Goal: Task Accomplishment & Management: Complete application form

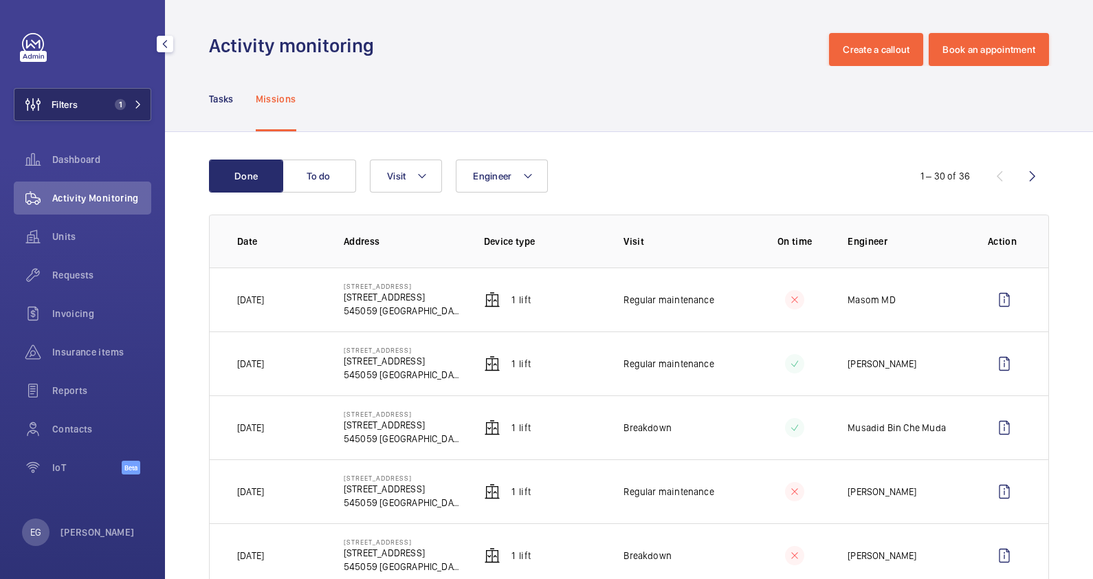
click at [127, 96] on button "Filters 1" at bounding box center [83, 104] width 138 height 33
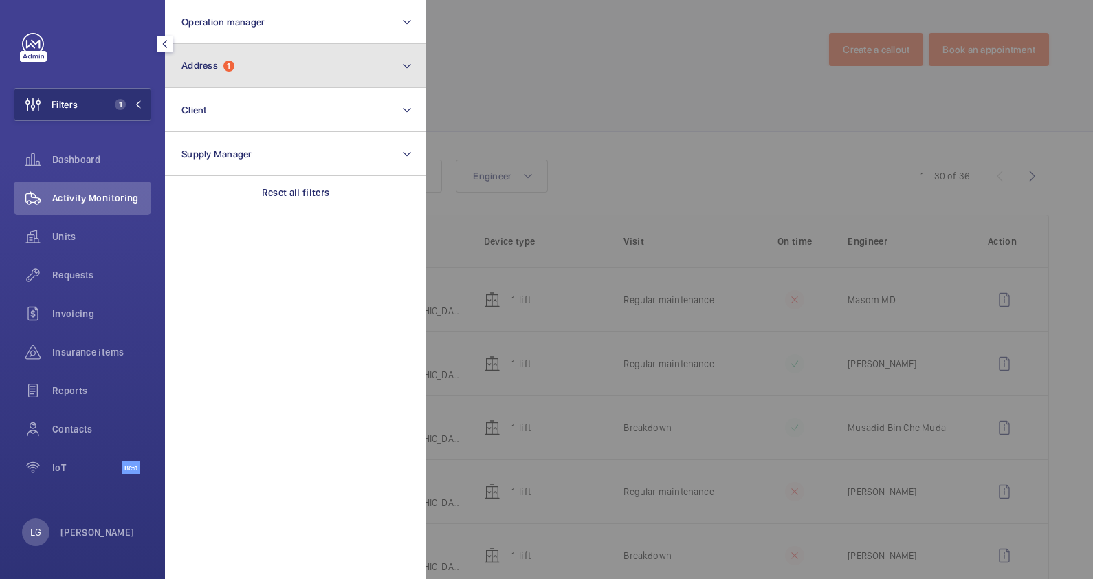
click at [296, 63] on button "Address 1" at bounding box center [295, 66] width 261 height 44
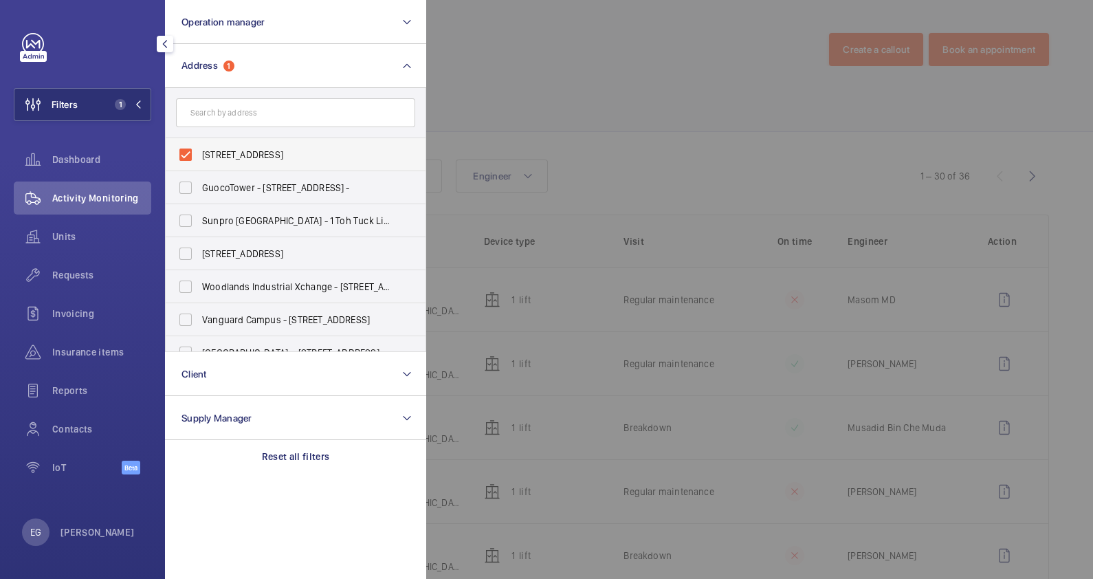
click at [278, 157] on span "107J Highland Road - 107J Highland Rd, SINGAPORE 545059" at bounding box center [296, 155] width 189 height 14
click at [199, 157] on input "107J Highland Road - 107J Highland Rd, SINGAPORE 545059" at bounding box center [186, 155] width 28 height 28
checkbox input "false"
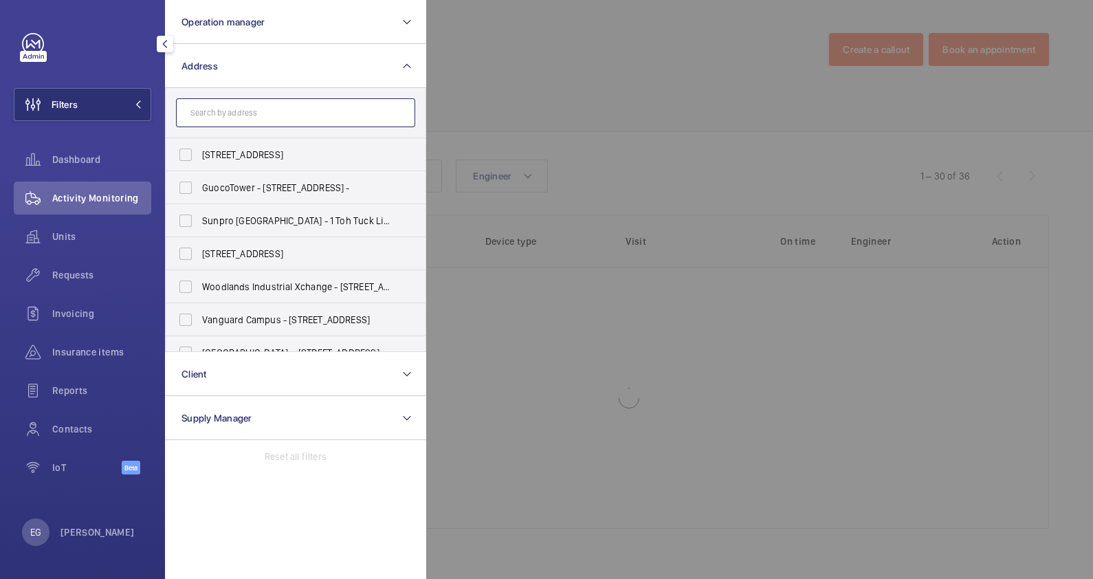
click at [282, 118] on input "text" at bounding box center [295, 112] width 239 height 29
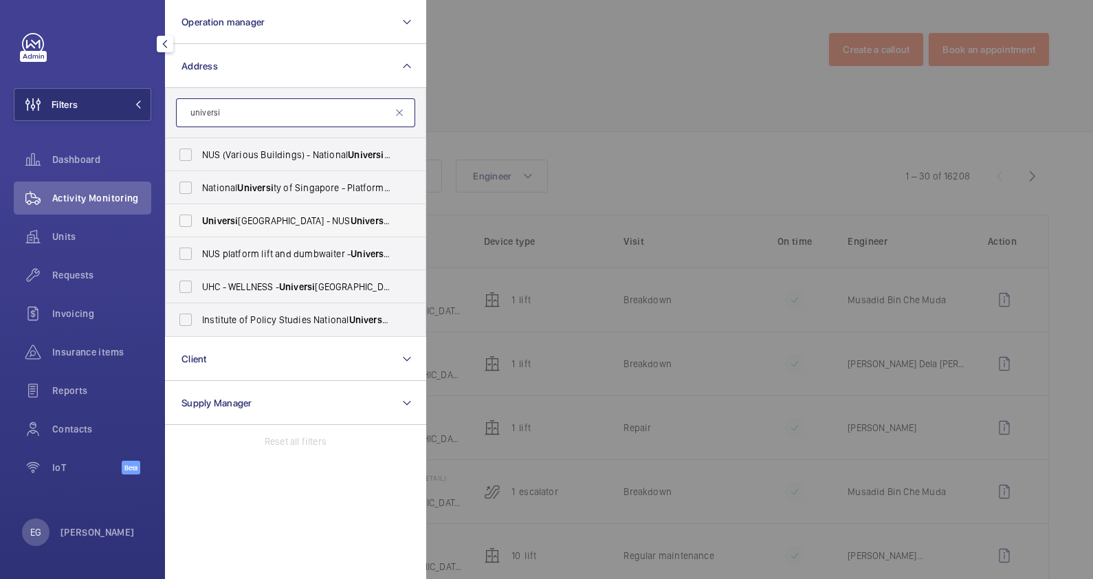
type input "universi"
click at [303, 223] on span "Universi ty Cultural Centre - NUS Universi ty Cultural Centre, SINGAPORE 119279" at bounding box center [296, 221] width 189 height 14
click at [199, 223] on input "Universi ty Cultural Centre - NUS Universi ty Cultural Centre, SINGAPORE 119279" at bounding box center [186, 221] width 28 height 28
checkbox input "true"
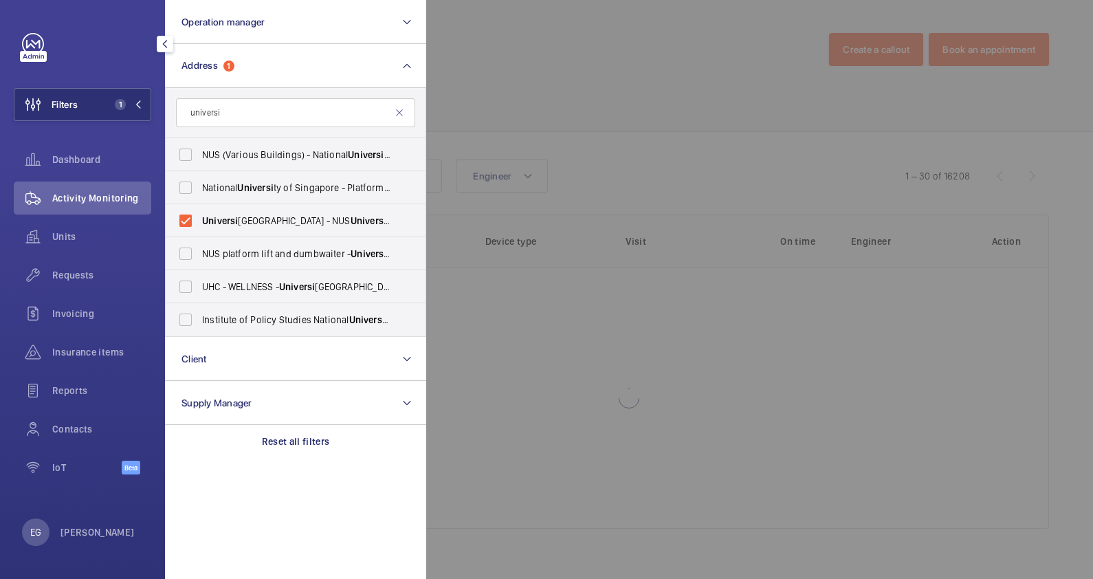
click at [524, 120] on div at bounding box center [972, 289] width 1093 height 579
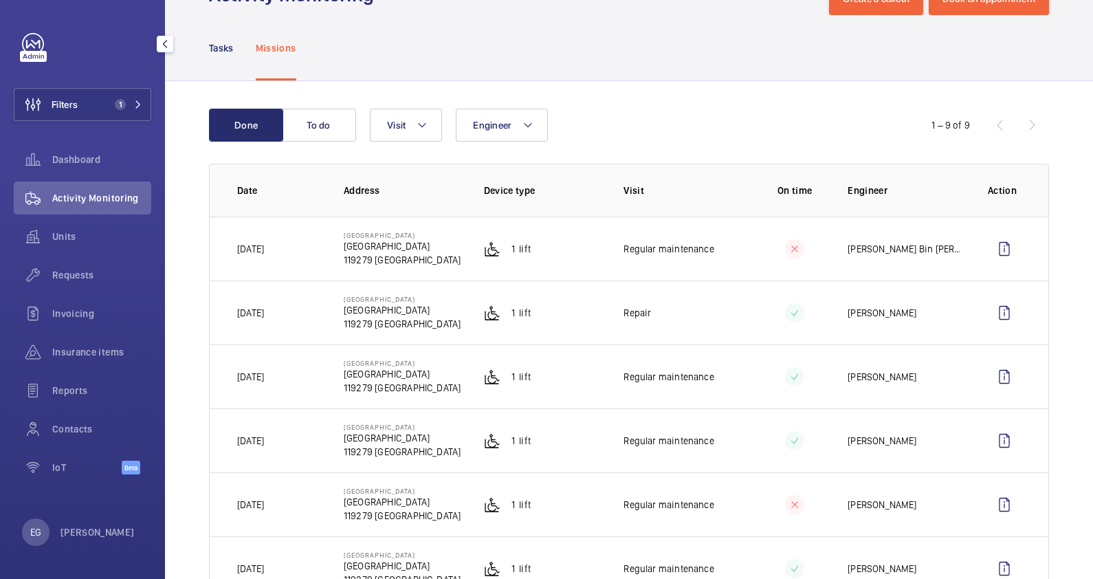
scroll to position [36, 0]
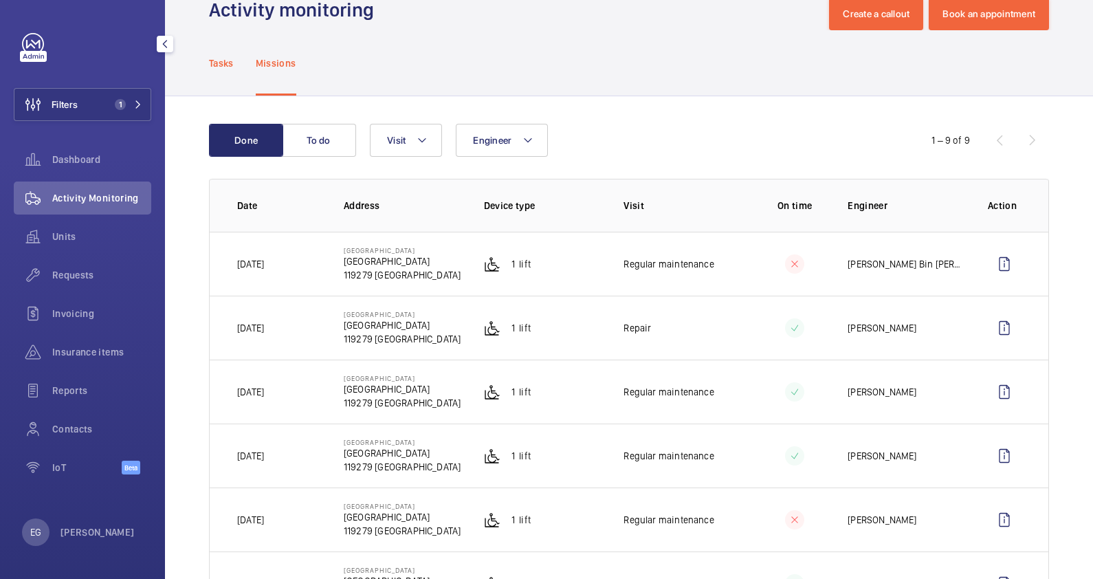
click at [234, 58] on p "Tasks" at bounding box center [221, 63] width 25 height 14
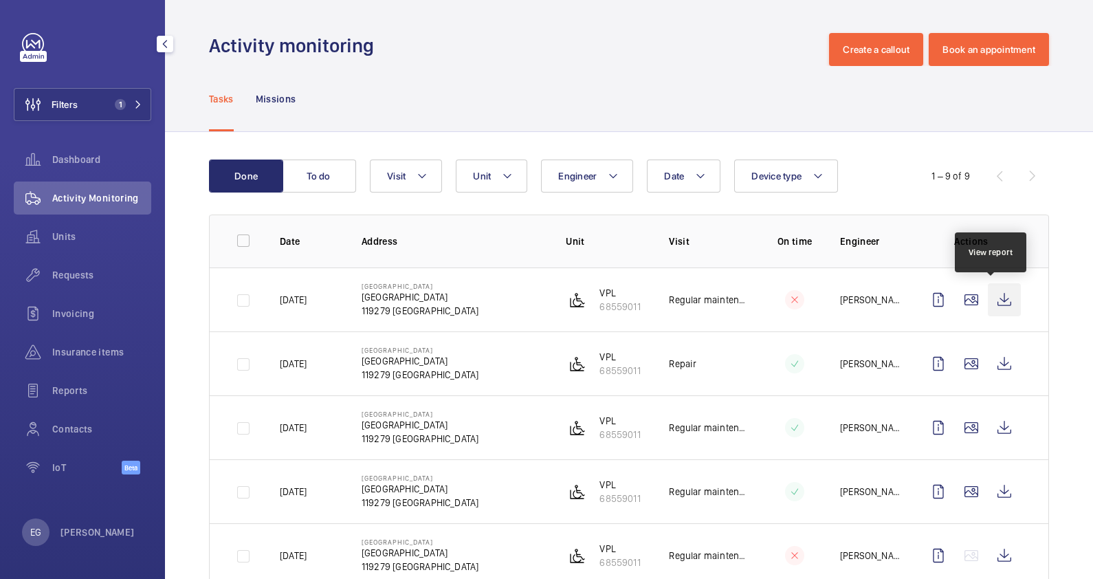
click at [992, 296] on wm-front-icon-button at bounding box center [1004, 299] width 33 height 33
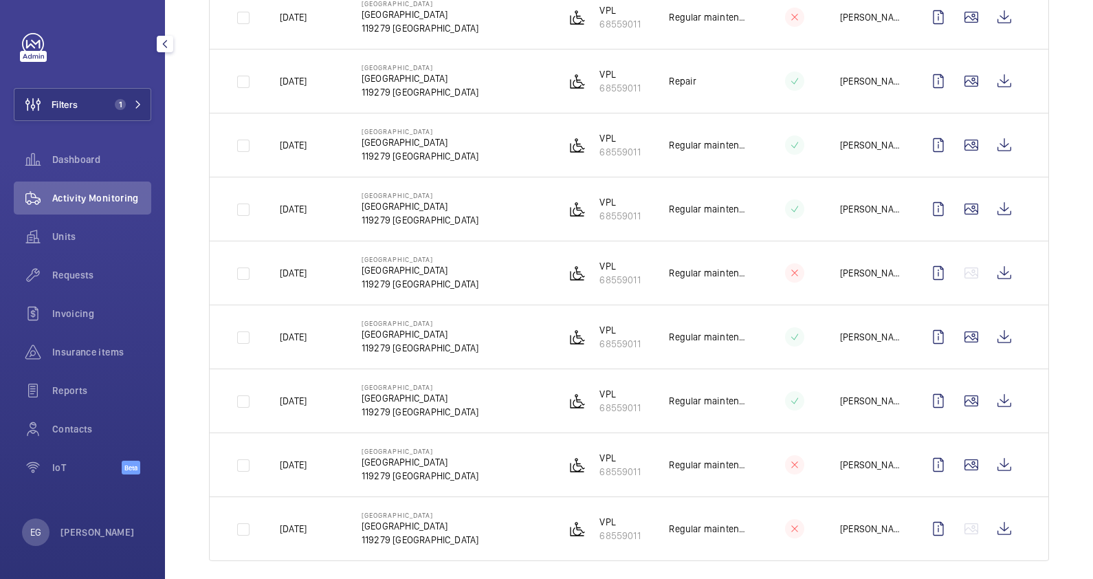
scroll to position [294, 0]
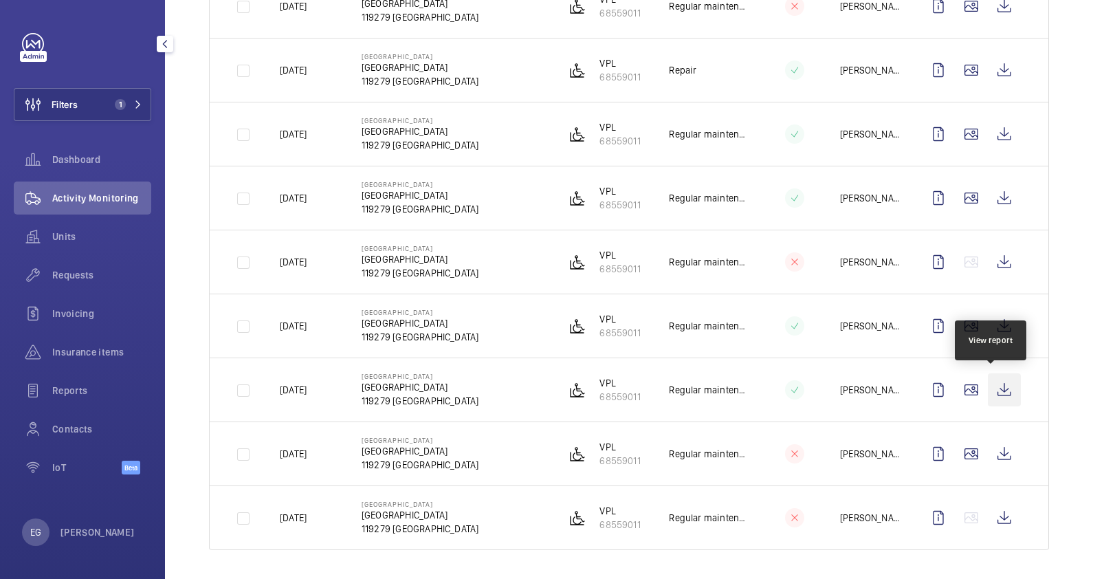
click at [1000, 392] on wm-front-icon-button at bounding box center [1004, 389] width 33 height 33
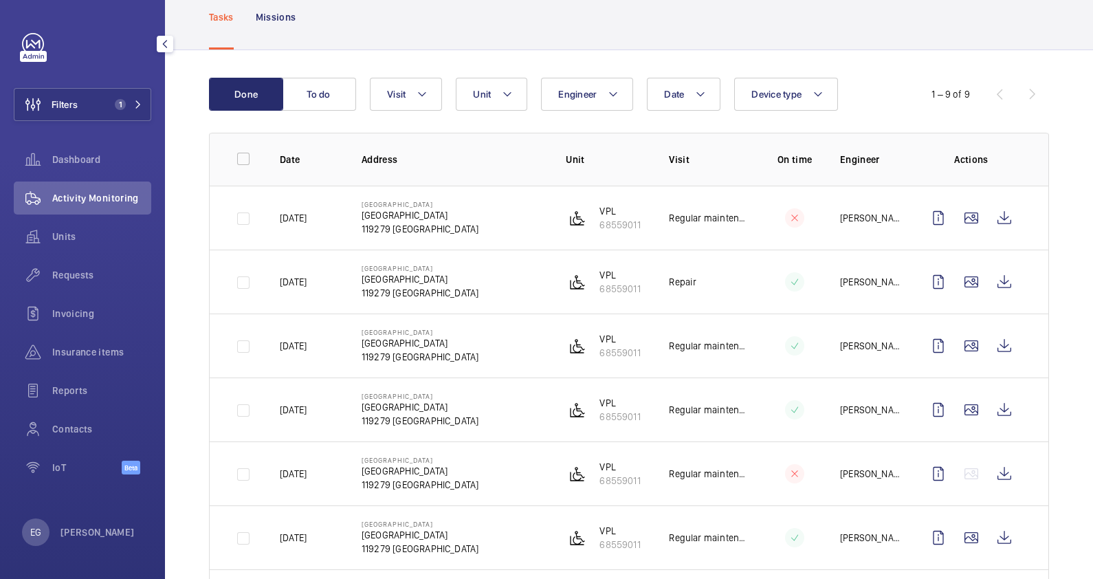
scroll to position [0, 0]
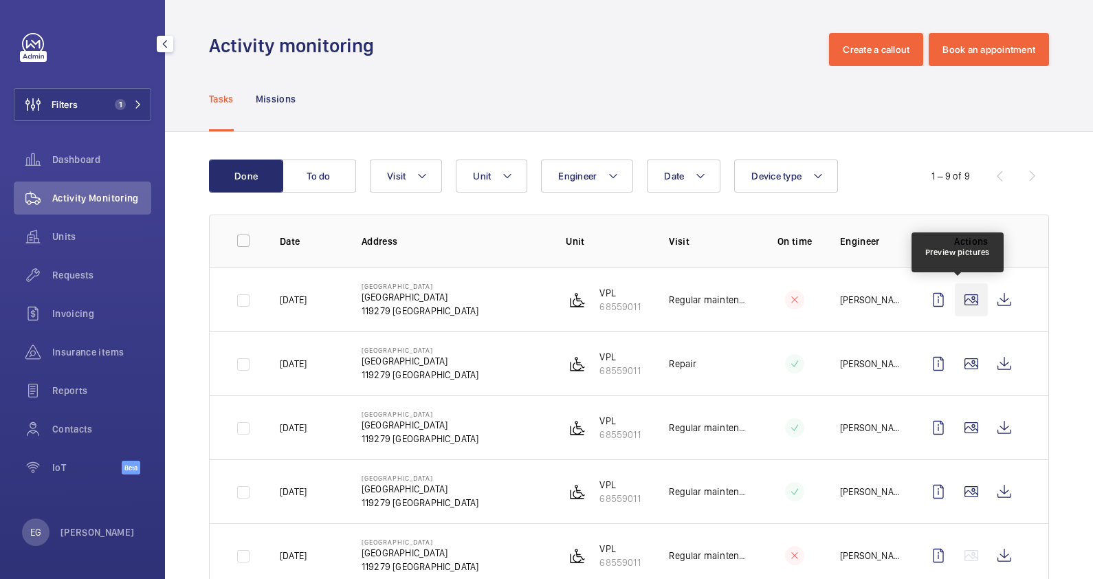
click at [963, 299] on wm-front-icon-button at bounding box center [971, 299] width 33 height 33
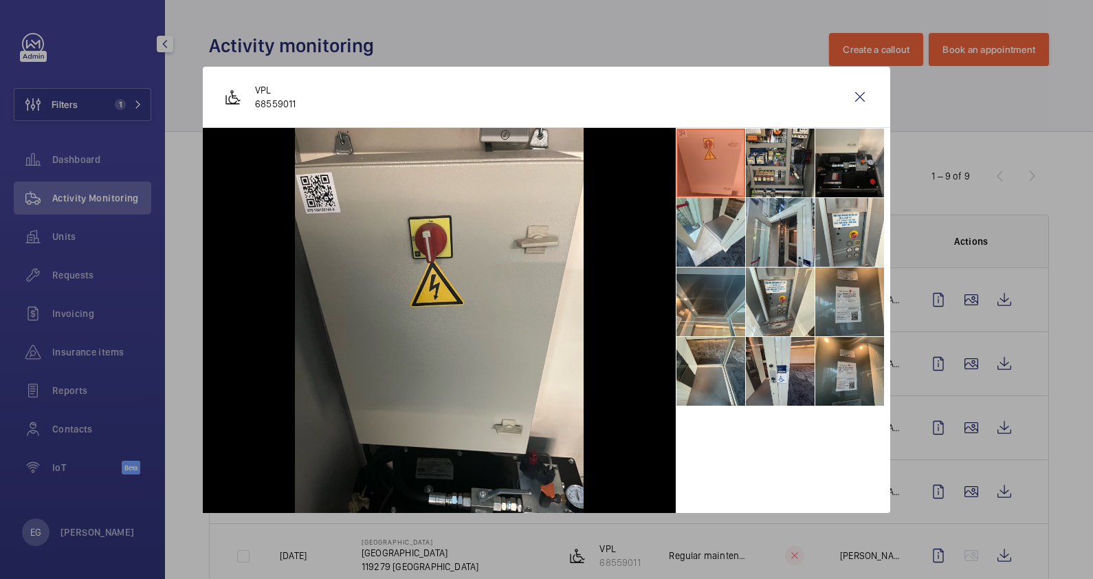
click at [835, 309] on li at bounding box center [849, 301] width 69 height 69
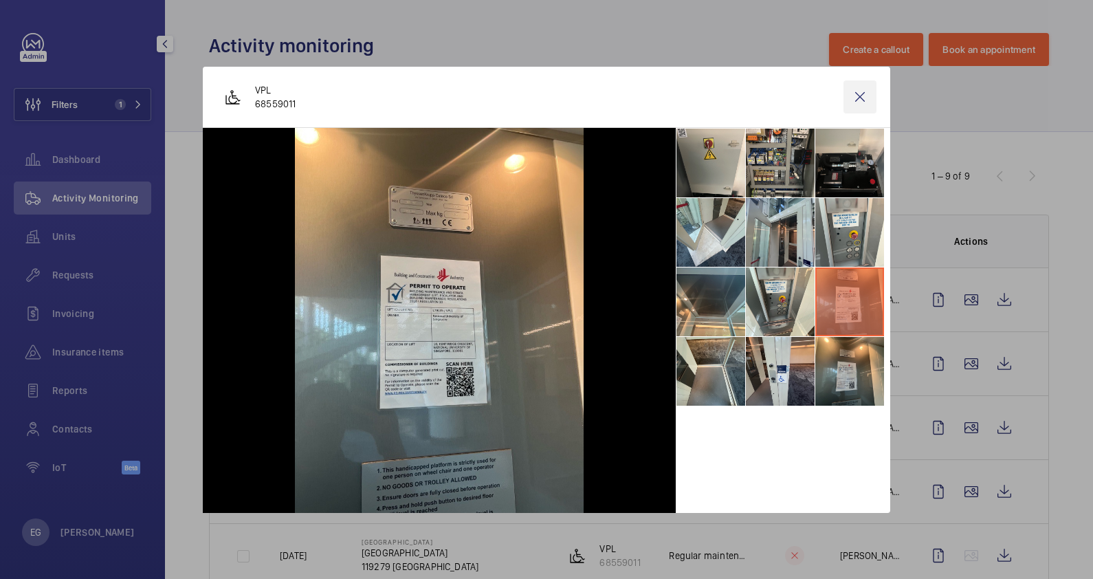
click at [864, 91] on wm-front-icon-button at bounding box center [860, 96] width 33 height 33
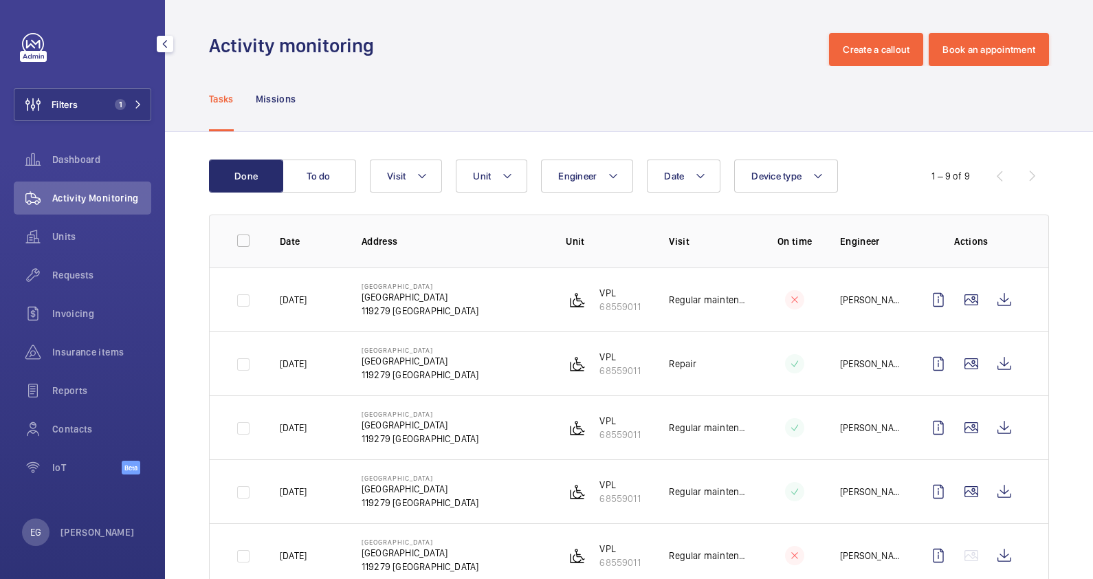
scroll to position [294, 0]
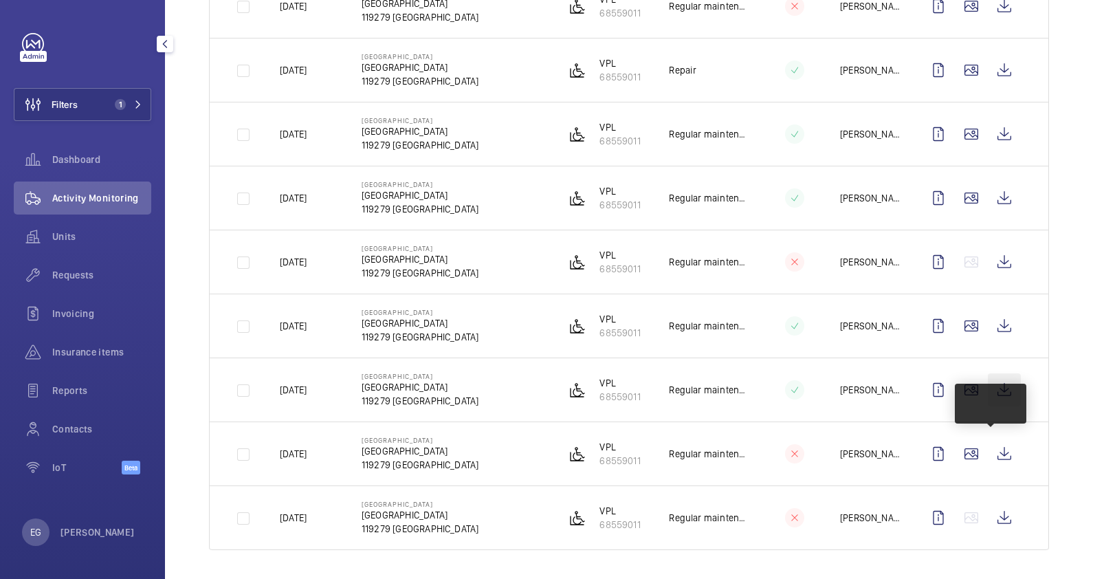
click at [1049, 350] on div "Done To do Date Engineer Unit Device type Visit 1 – 9 of 9 Date Address Unit Vi…" at bounding box center [629, 210] width 928 height 745
click at [990, 386] on wm-front-icon-button at bounding box center [1004, 389] width 33 height 33
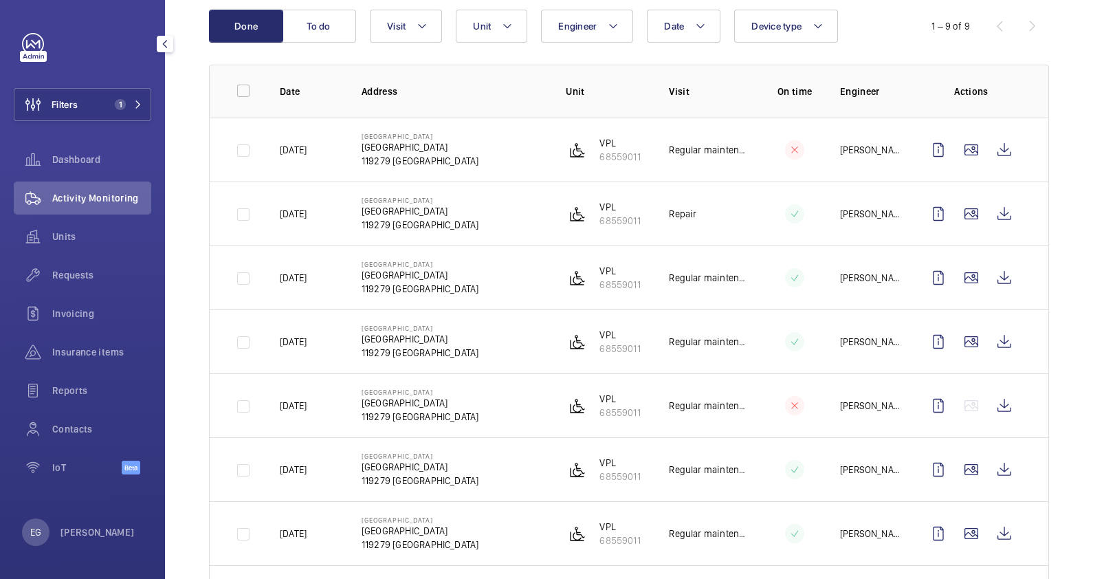
scroll to position [36, 0]
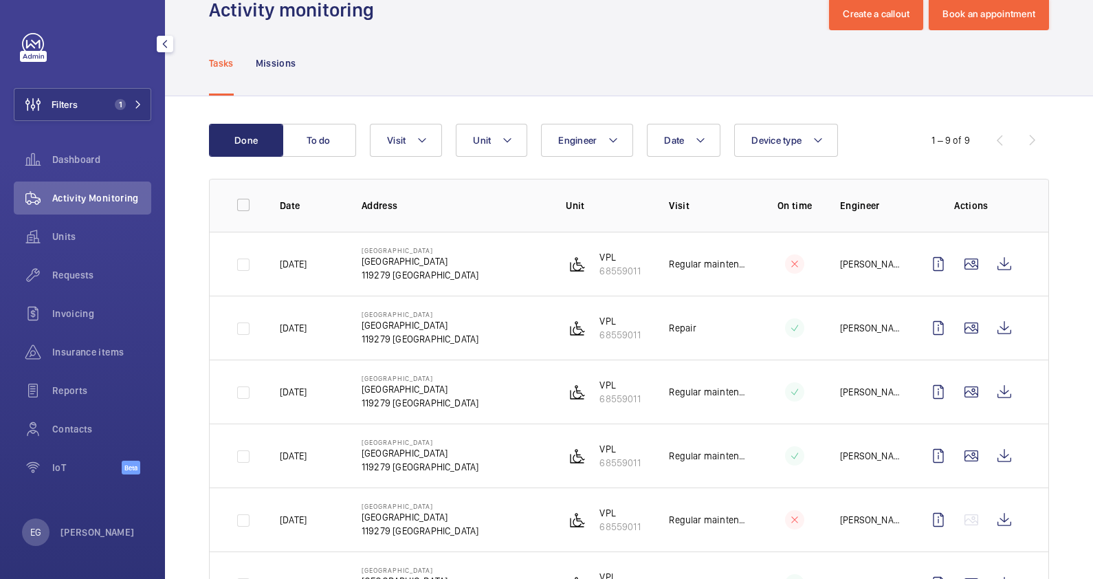
click at [606, 69] on div "Tasks Missions" at bounding box center [629, 62] width 840 height 65
click at [685, 75] on div "Tasks Missions" at bounding box center [629, 62] width 840 height 65
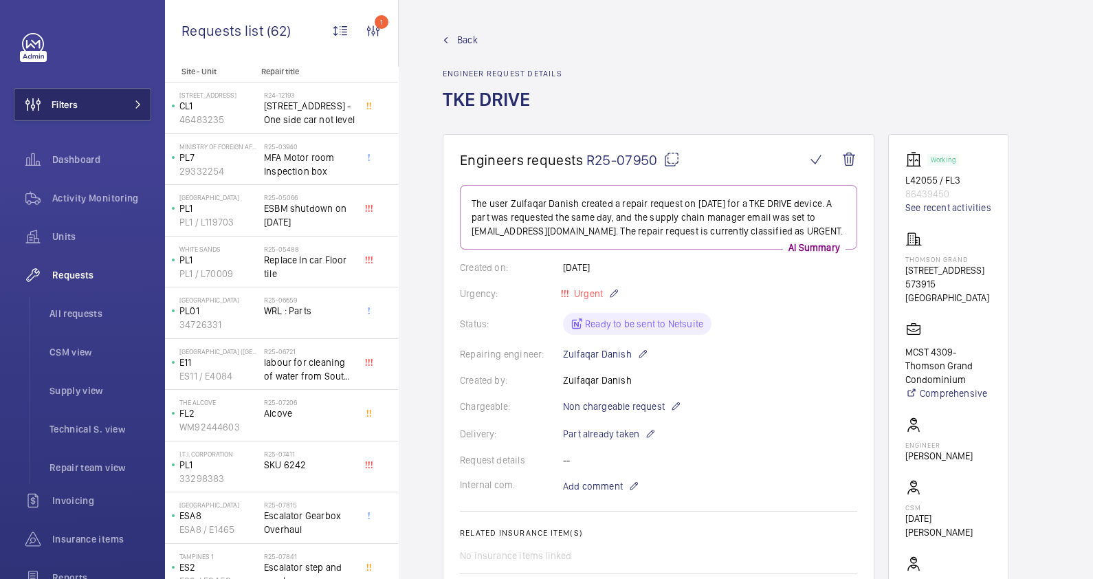
scroll to position [1005, 0]
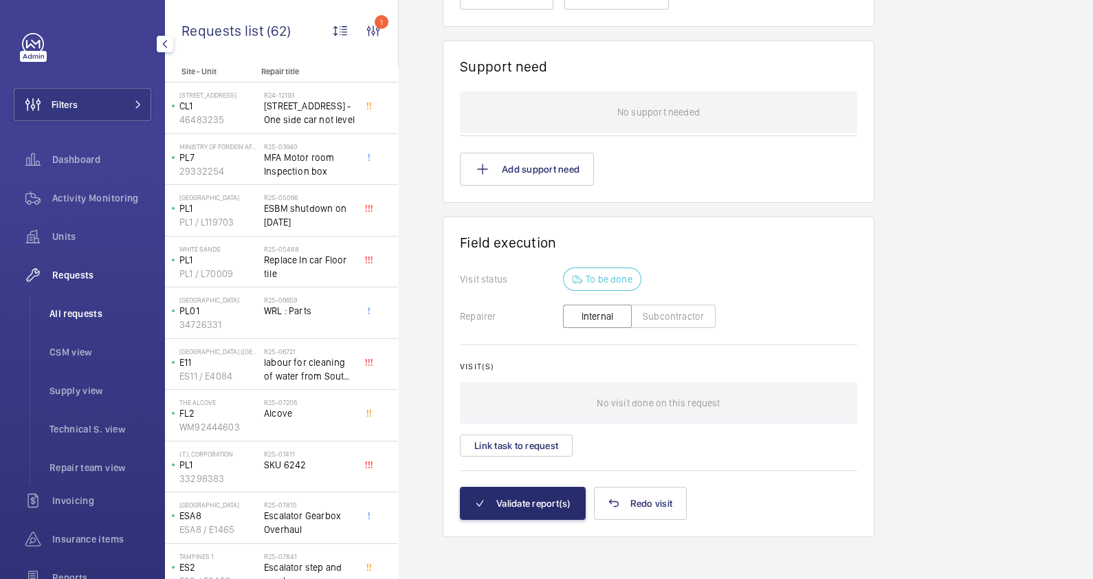
click at [87, 316] on span "All requests" at bounding box center [101, 314] width 102 height 14
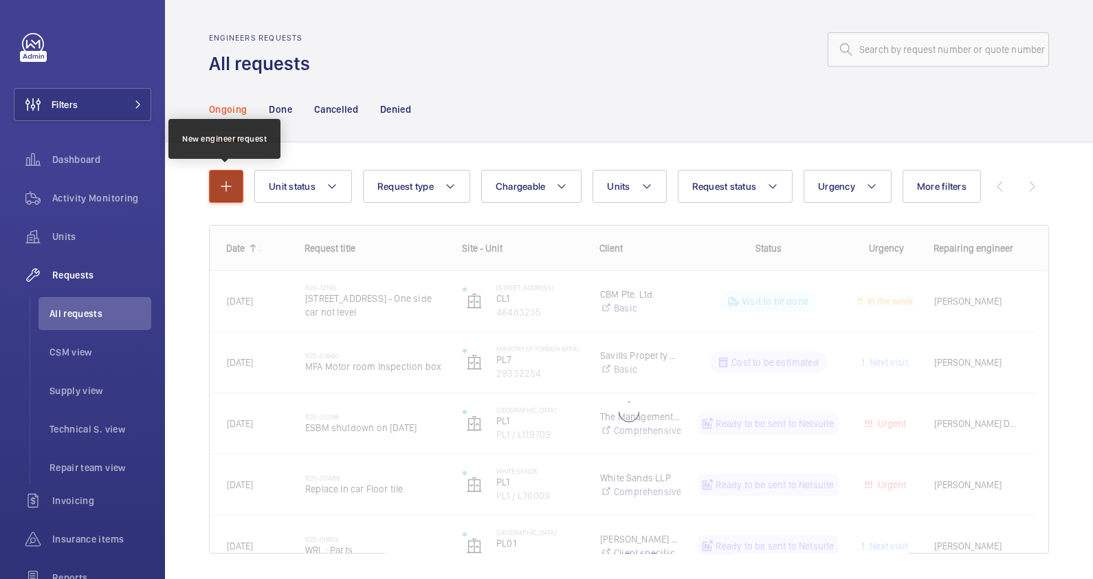
click at [228, 186] on mat-icon "button" at bounding box center [226, 186] width 17 height 17
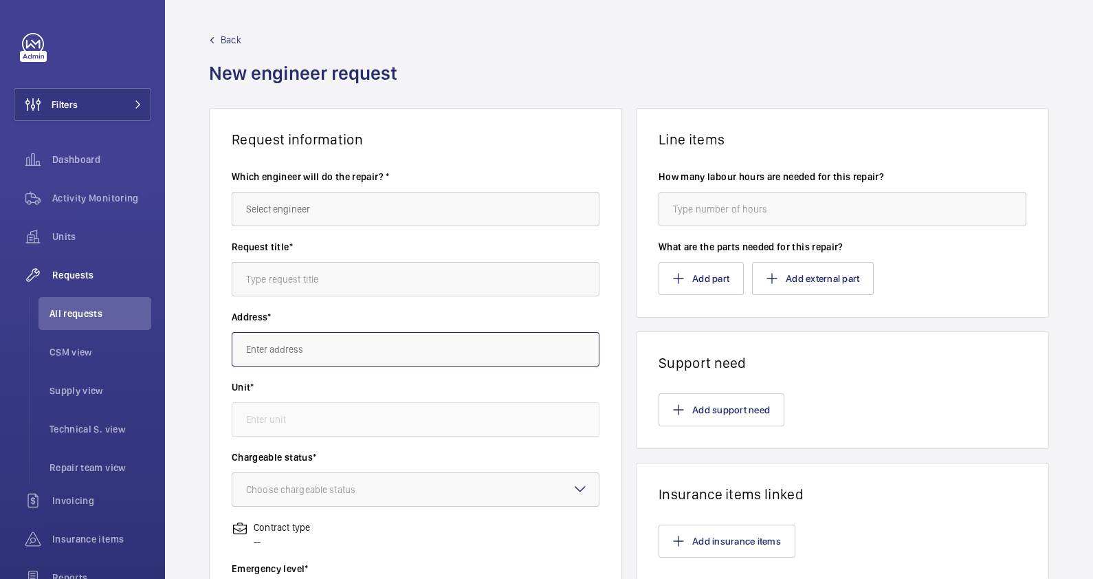
click at [300, 348] on input "text" at bounding box center [416, 349] width 368 height 34
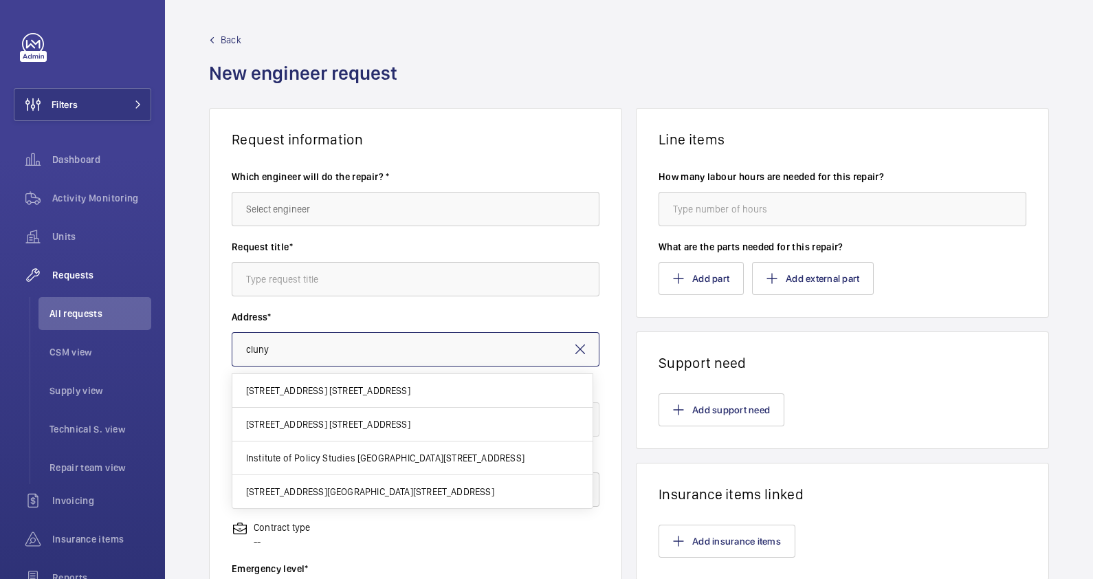
type input "cluny"
click at [361, 313] on label "Address*" at bounding box center [416, 317] width 368 height 14
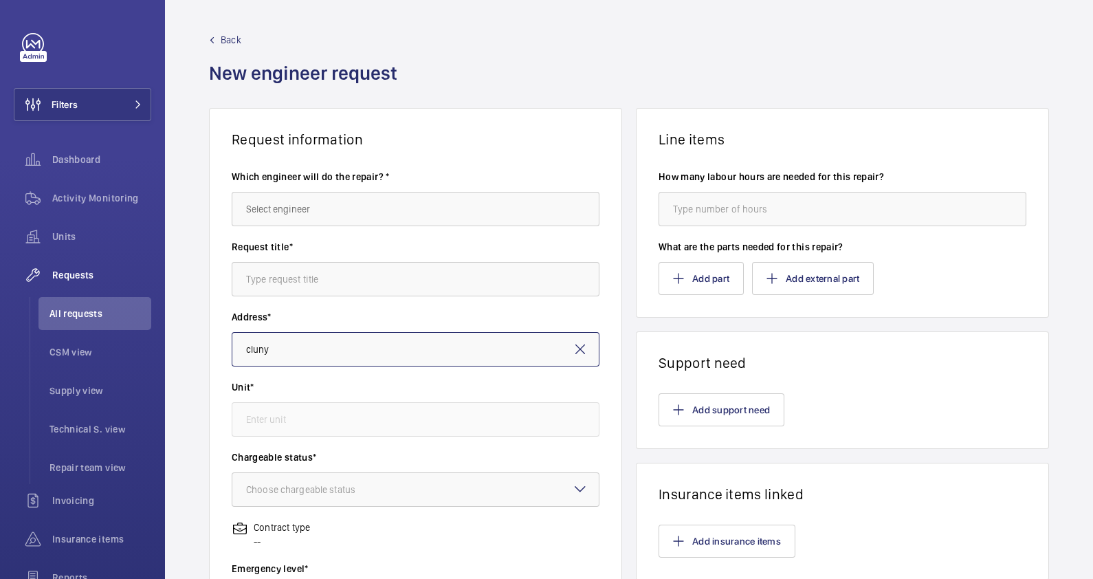
click at [387, 342] on input "cluny" at bounding box center [416, 349] width 368 height 34
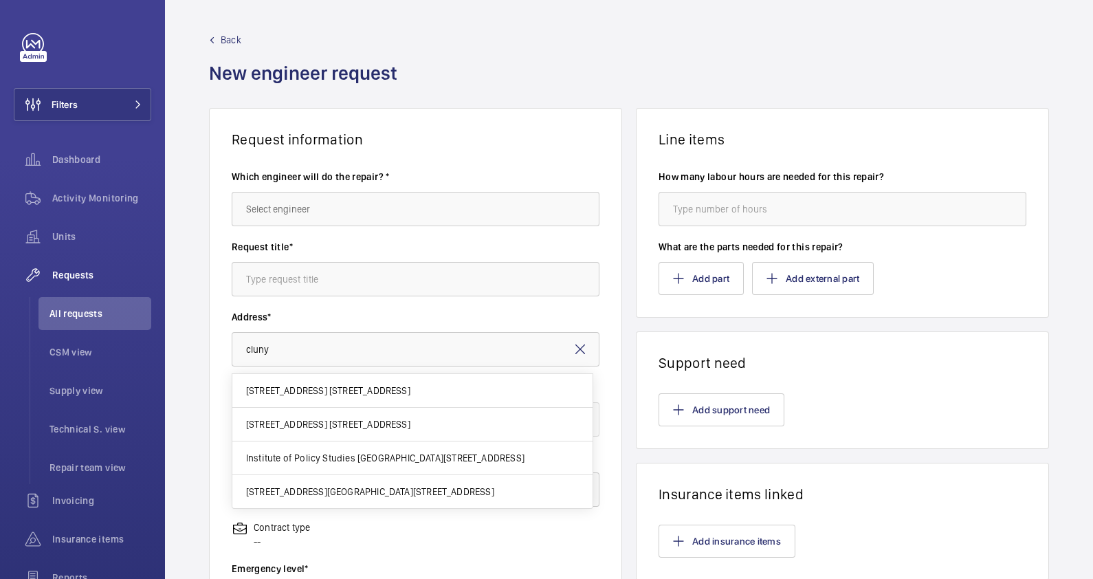
click at [395, 312] on label "Address*" at bounding box center [416, 317] width 368 height 14
